Goal: Task Accomplishment & Management: Manage account settings

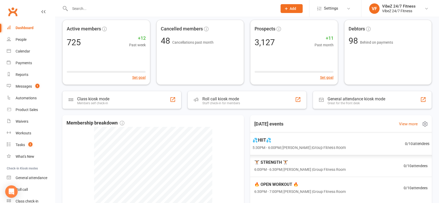
scroll to position [58, 0]
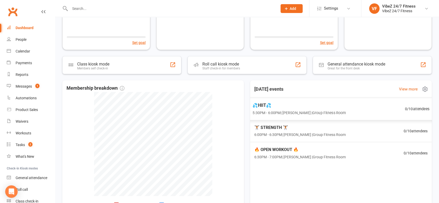
click at [342, 112] on span "5:30PM - 6:00PM | [PERSON_NAME] | Group Fitness Room" at bounding box center [298, 113] width 93 height 6
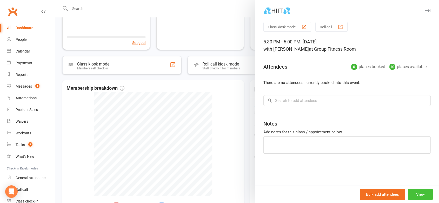
click at [413, 195] on button "View" at bounding box center [420, 194] width 25 height 11
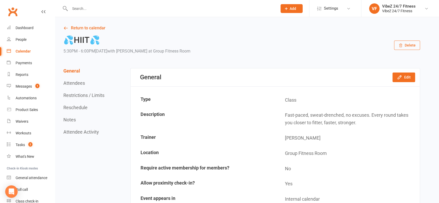
drag, startPoint x: 409, startPoint y: 82, endPoint x: 413, endPoint y: 82, distance: 3.6
click at [413, 82] on div "General Edit" at bounding box center [275, 77] width 289 height 18
click at [409, 77] on button "Edit" at bounding box center [403, 76] width 23 height 9
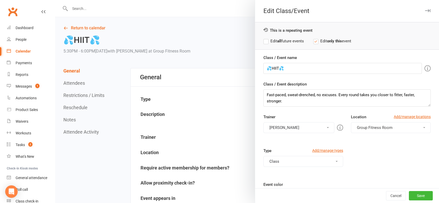
click at [287, 39] on label "Edit all future events" at bounding box center [283, 41] width 40 height 6
click at [303, 127] on button "[PERSON_NAME]" at bounding box center [298, 127] width 71 height 11
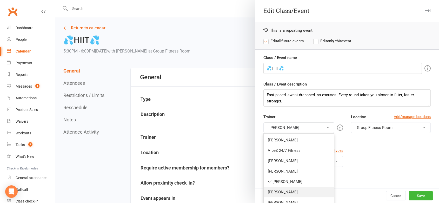
click at [278, 192] on link "[PERSON_NAME]" at bounding box center [298, 192] width 70 height 10
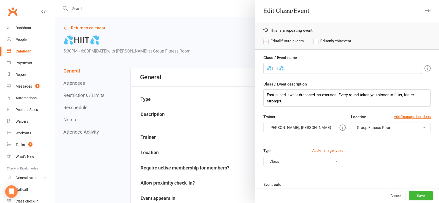
click at [289, 130] on button "[PERSON_NAME], [PERSON_NAME]" at bounding box center [299, 127] width 73 height 11
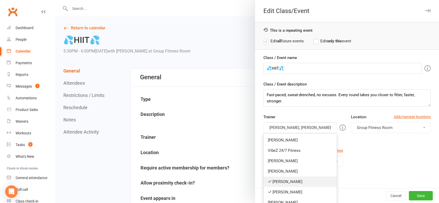
click at [278, 180] on link "[PERSON_NAME]" at bounding box center [299, 181] width 73 height 10
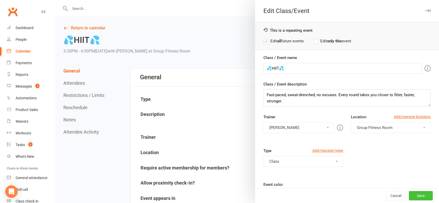
click at [410, 194] on button "Save" at bounding box center [421, 195] width 24 height 9
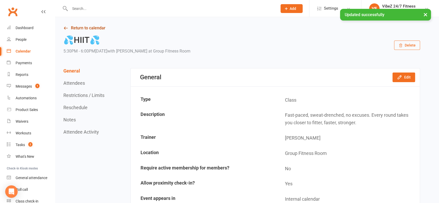
click at [75, 26] on link "Return to calendar" at bounding box center [241, 27] width 356 height 7
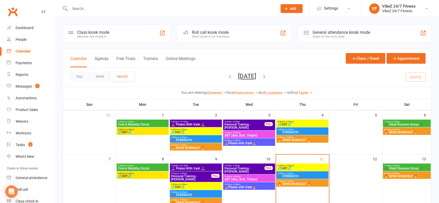
click at [27, 50] on div "Calendar" at bounding box center [23, 51] width 15 height 4
click at [42, 34] on link "People" at bounding box center [31, 40] width 48 height 12
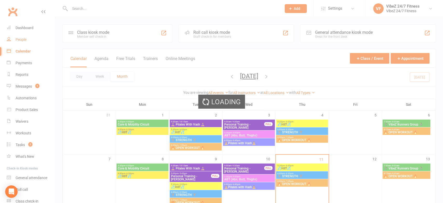
select select "100"
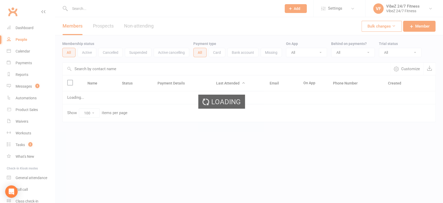
click at [39, 30] on div "Loading" at bounding box center [221, 101] width 443 height 203
click at [31, 29] on div "Dashboard" at bounding box center [25, 28] width 18 height 4
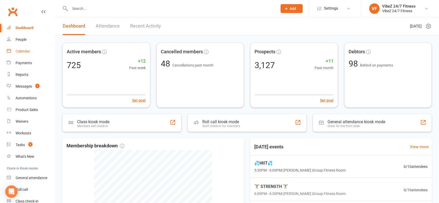
click at [25, 54] on link "Calendar" at bounding box center [31, 51] width 48 height 12
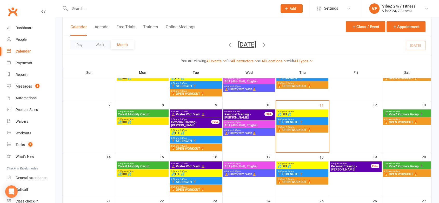
scroll to position [29, 0]
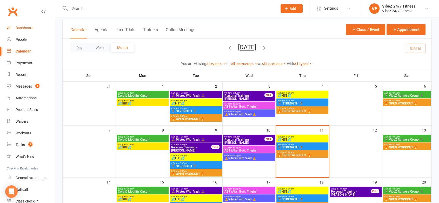
drag, startPoint x: 36, startPoint y: 29, endPoint x: 45, endPoint y: 30, distance: 9.4
click at [37, 29] on link "Dashboard" at bounding box center [31, 28] width 48 height 12
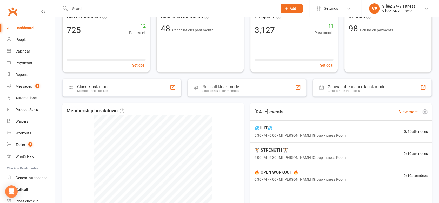
scroll to position [58, 0]
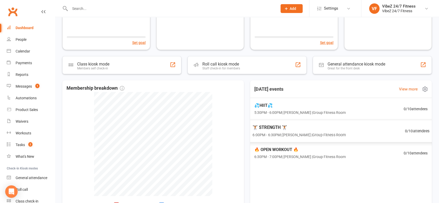
click at [350, 134] on div "🏋🏽 STRENGTH 🏋🏽 6:00PM - 6:30PM | [PERSON_NAME] | Group Fitness Room 0 / 10 atte…" at bounding box center [340, 131] width 189 height 23
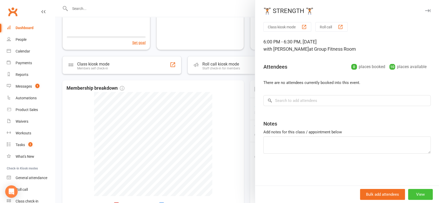
click at [417, 194] on button "View" at bounding box center [420, 194] width 25 height 11
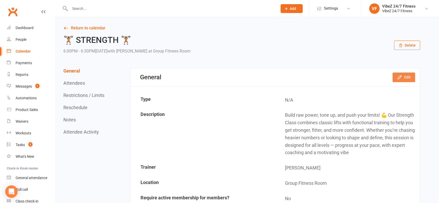
click at [398, 74] on button "Edit" at bounding box center [403, 76] width 23 height 9
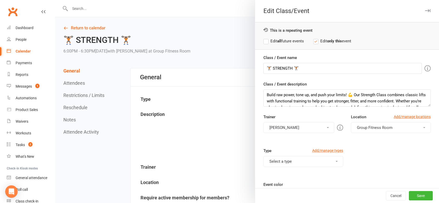
click at [273, 40] on label "Edit all future events" at bounding box center [283, 41] width 40 height 6
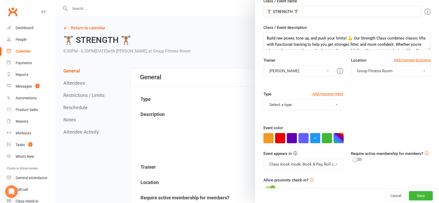
scroll to position [58, 0]
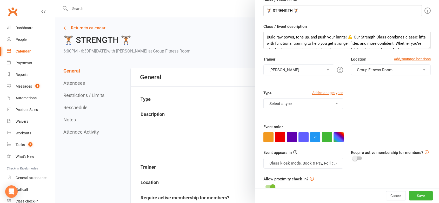
click at [314, 66] on button "[PERSON_NAME]" at bounding box center [298, 69] width 71 height 11
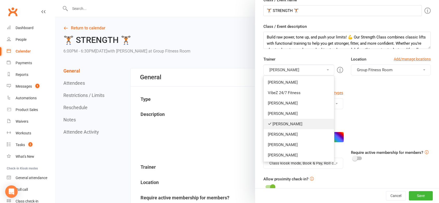
click at [281, 123] on link "[PERSON_NAME]" at bounding box center [298, 124] width 70 height 10
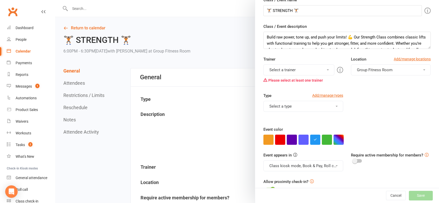
click at [294, 64] on div "Trainer Select a trainer [PERSON_NAME] VibeZ 24/7 Fitness [PERSON_NAME] [PERSON…" at bounding box center [302, 70] width 87 height 29
click at [295, 73] on button "Select a trainer" at bounding box center [298, 69] width 71 height 11
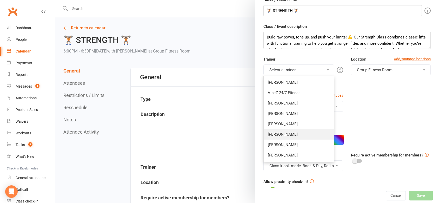
click at [285, 131] on link "[PERSON_NAME]" at bounding box center [298, 134] width 70 height 10
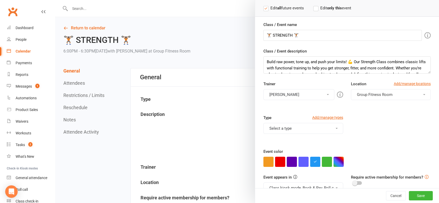
scroll to position [66, 0]
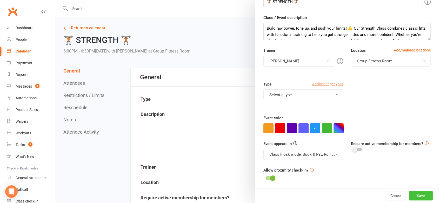
click at [409, 195] on button "Save" at bounding box center [421, 195] width 24 height 9
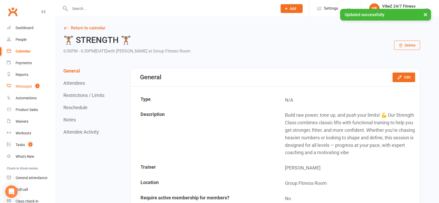
click at [32, 90] on link "Messages 1" at bounding box center [31, 86] width 48 height 12
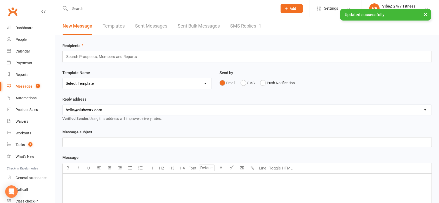
click at [233, 29] on link "SMS Replies 1" at bounding box center [245, 26] width 31 height 18
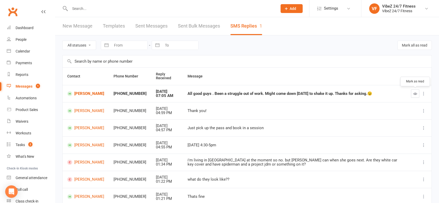
click at [411, 91] on button "button" at bounding box center [415, 93] width 8 height 8
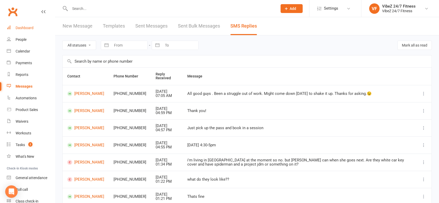
click at [37, 29] on link "Dashboard" at bounding box center [31, 28] width 48 height 12
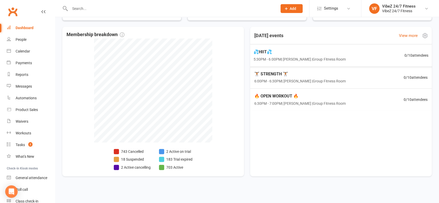
scroll to position [111, 0]
click at [138, 167] on li "2 Active cancelling" at bounding box center [132, 167] width 37 height 6
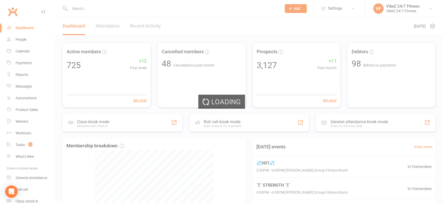
select select "no_trial"
select select "100"
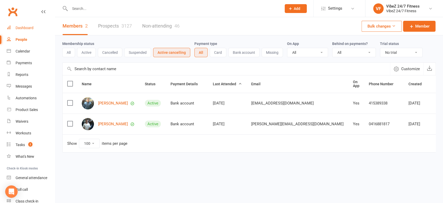
click at [19, 23] on link "Dashboard" at bounding box center [31, 28] width 48 height 12
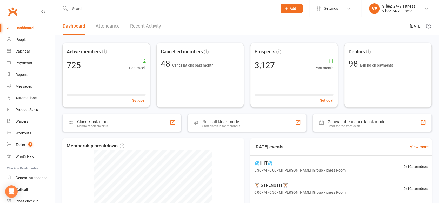
click at [114, 10] on input "text" at bounding box center [170, 8] width 205 height 7
type input "b"
